Goal: Use online tool/utility: Utilize a website feature to perform a specific function

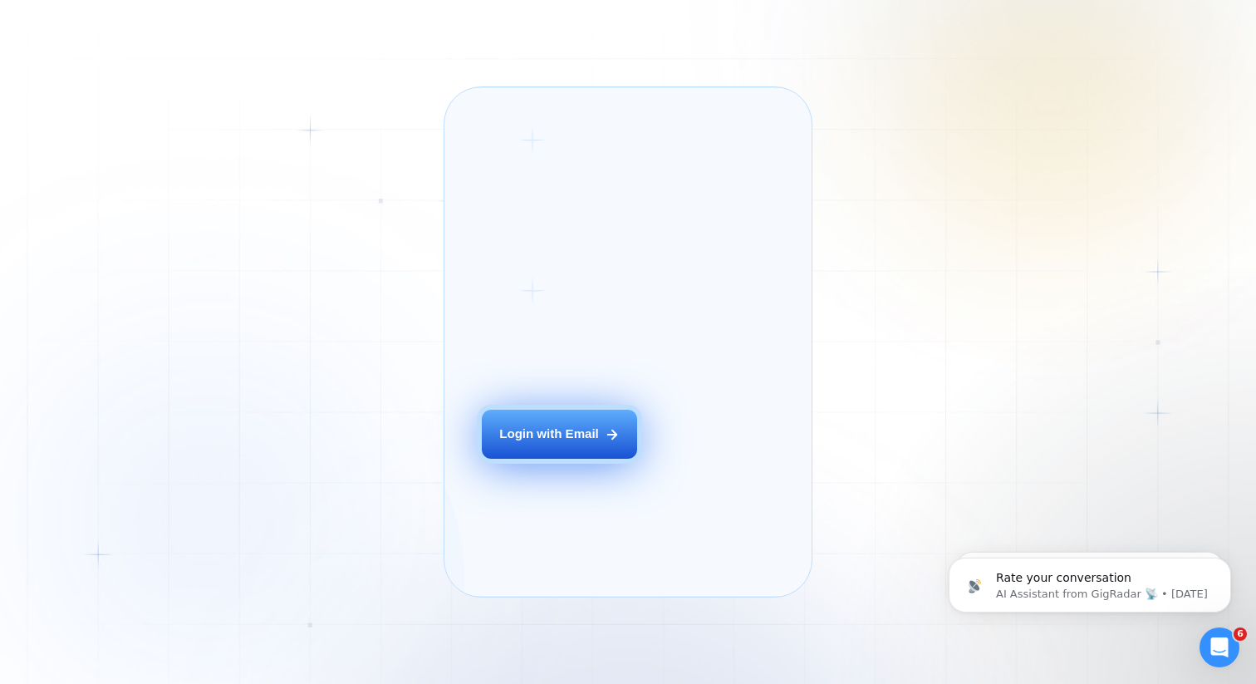
click at [572, 443] on div "Login with Email" at bounding box center [549, 433] width 100 height 17
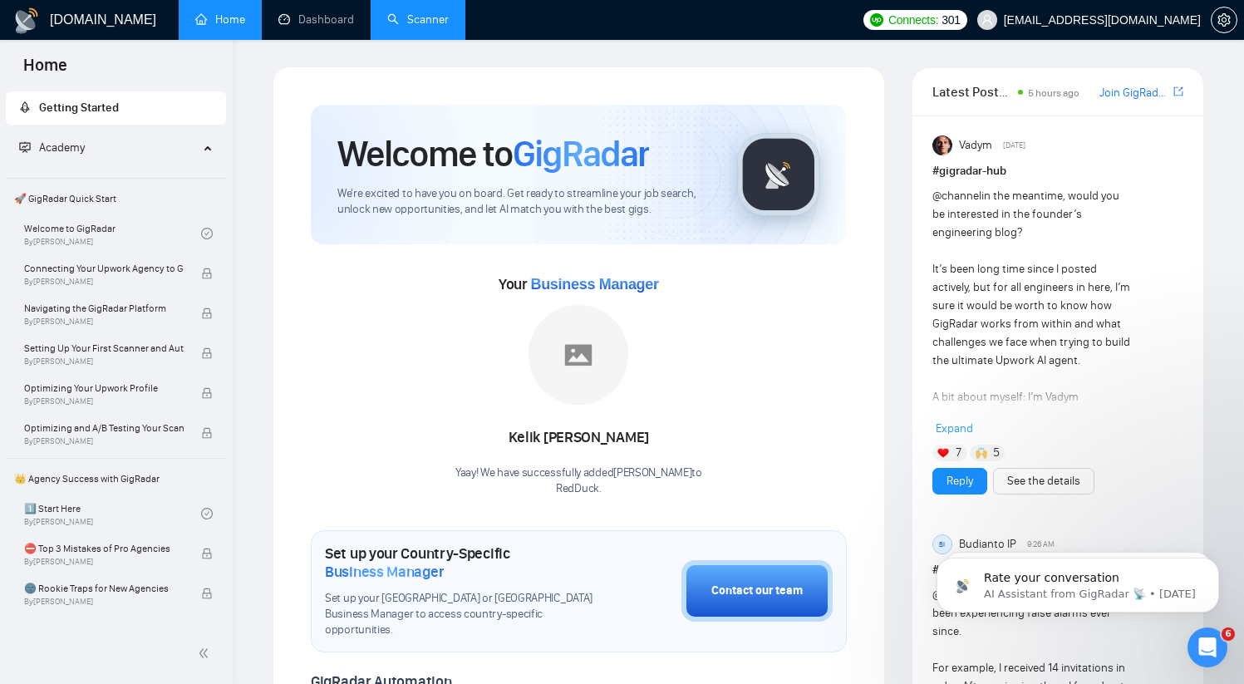
click at [427, 20] on link "Scanner" at bounding box center [417, 19] width 61 height 14
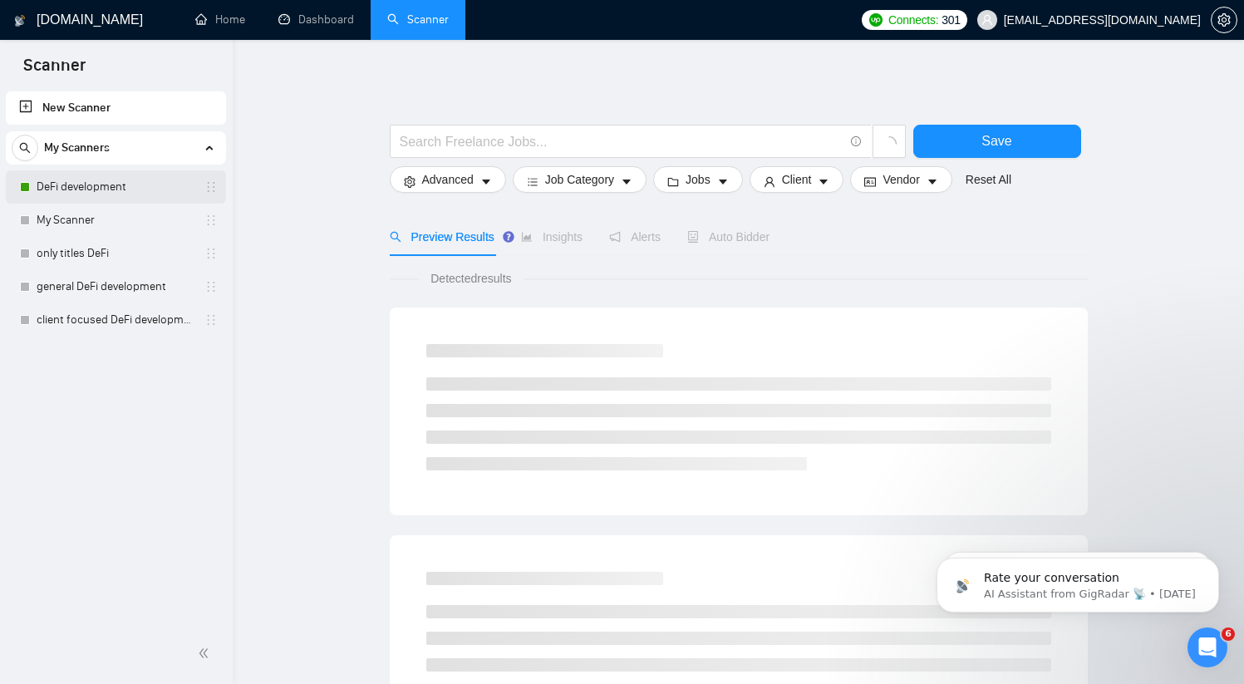
click at [81, 184] on link "DeFi development" at bounding box center [116, 186] width 158 height 33
